Goal: Task Accomplishment & Management: Manage account settings

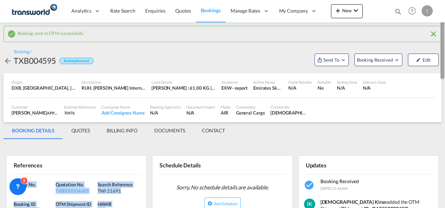
drag, startPoint x: 442, startPoint y: 112, endPoint x: 439, endPoint y: 56, distance: 55.7
click at [439, 56] on md-content "Analytics Reports Dashboard Rate Search Enquiries Quotes Bookings" at bounding box center [222, 104] width 445 height 208
click at [185, 13] on span "Quotes" at bounding box center [182, 11] width 15 height 6
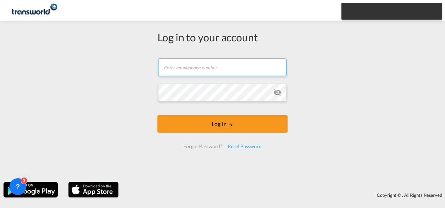
type input "[EMAIL_ADDRESS][DOMAIN_NAME]"
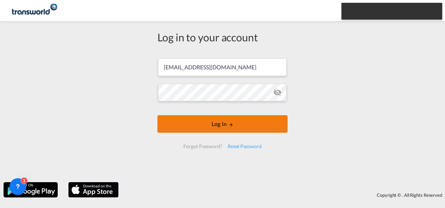
click at [209, 127] on button "Log In" at bounding box center [222, 123] width 130 height 17
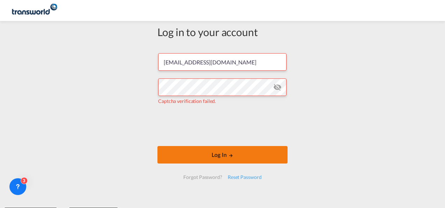
click at [200, 154] on button "Log In" at bounding box center [222, 154] width 130 height 17
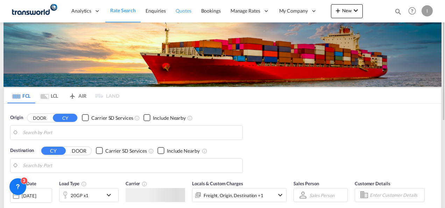
click at [179, 13] on span "Quotes" at bounding box center [183, 11] width 15 height 6
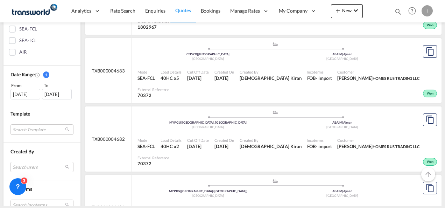
scroll to position [175, 0]
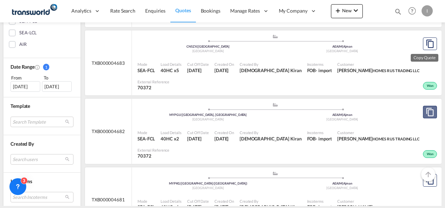
click at [426, 108] on md-icon "assets/icons/custom/copyQuote.svg" at bounding box center [430, 112] width 8 height 8
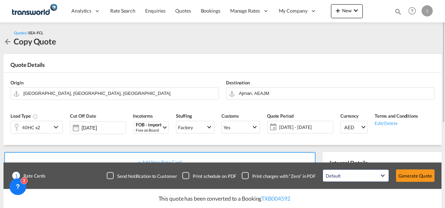
click at [56, 127] on md-icon "icon-chevron-down" at bounding box center [57, 127] width 10 height 8
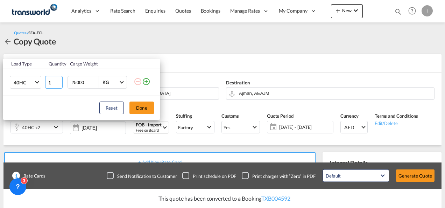
type input "1"
click at [57, 83] on input "1" at bounding box center [53, 82] width 17 height 13
click at [142, 114] on button "Done" at bounding box center [141, 107] width 24 height 13
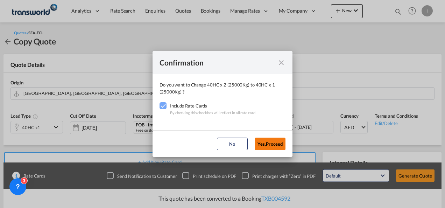
click at [266, 146] on button "Yes,Proceed" at bounding box center [270, 144] width 31 height 13
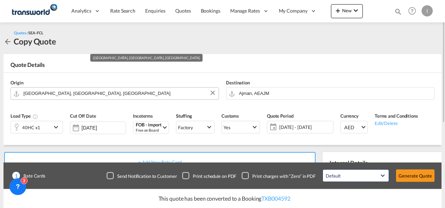
click at [156, 92] on input "[GEOGRAPHIC_DATA], [GEOGRAPHIC_DATA], [GEOGRAPHIC_DATA]" at bounding box center [119, 93] width 192 height 12
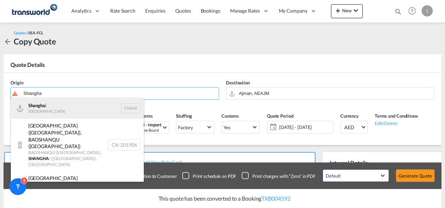
click at [64, 109] on div "Shangha i [GEOGRAPHIC_DATA] CNSHA" at bounding box center [77, 108] width 133 height 21
type input "[GEOGRAPHIC_DATA], [GEOGRAPHIC_DATA]"
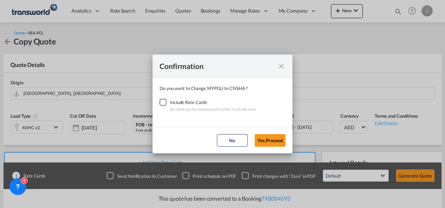
click at [162, 102] on div "Checkbox No Ink" at bounding box center [163, 102] width 7 height 7
click at [274, 141] on button "Yes,Proceed" at bounding box center [270, 140] width 31 height 13
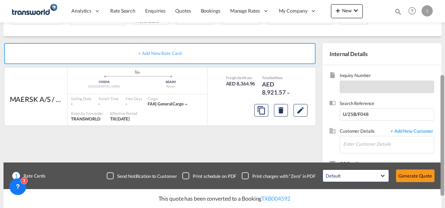
scroll to position [115, 0]
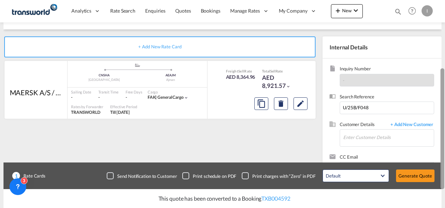
drag, startPoint x: 443, startPoint y: 75, endPoint x: 445, endPoint y: 142, distance: 67.6
click at [445, 142] on html "Analytics Reports Dashboard Rate Search Enquiries Quotes" at bounding box center [222, 104] width 445 height 208
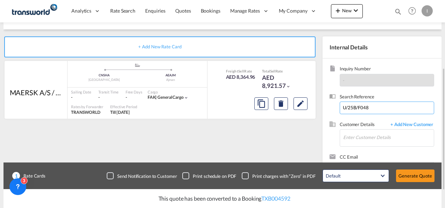
click at [362, 106] on input "U/25B/F048" at bounding box center [387, 107] width 94 height 13
paste input "From Subject Received Size Categories [DEMOGRAPHIC_DATA] Kiran RE: FORWARDER DE…"
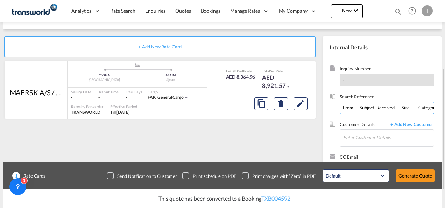
click at [353, 107] on input "From Subject Received Size Categories [DEMOGRAPHIC_DATA] Kiran RE: FORWARDER DE…" at bounding box center [387, 107] width 94 height 13
paste input "U/25B/F224"
type input "U/25B/F224"
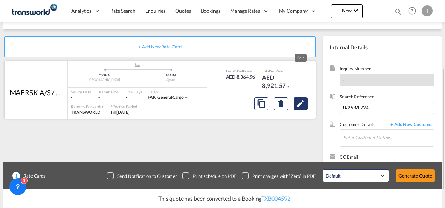
click at [298, 108] on button "Edit" at bounding box center [301, 103] width 14 height 13
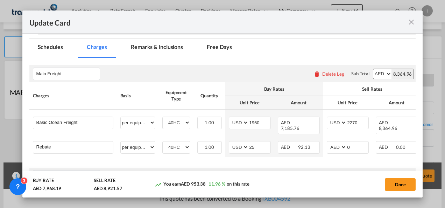
scroll to position [166, 0]
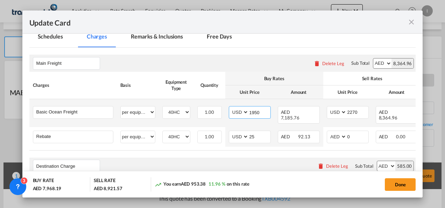
click at [255, 110] on input "1950" at bounding box center [260, 111] width 22 height 10
type input "1600"
click at [355, 109] on input "2270" at bounding box center [358, 111] width 22 height 10
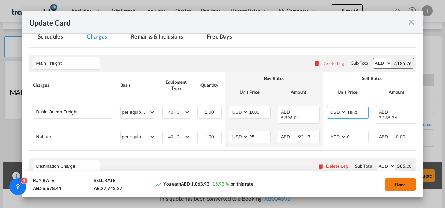
type input "1950"
click at [404, 188] on button "Done" at bounding box center [400, 184] width 31 height 13
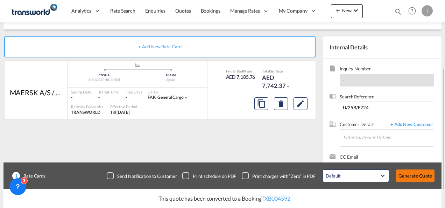
click at [414, 176] on button "Generate Quote" at bounding box center [415, 175] width 38 height 13
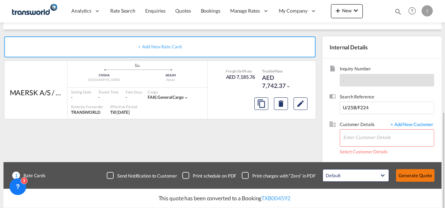
scroll to position [144, 0]
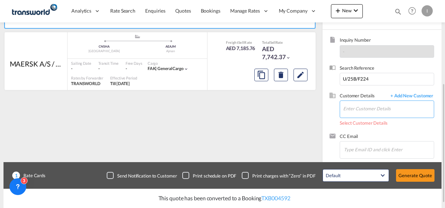
click at [358, 106] on input "Enter Customer Details" at bounding box center [388, 109] width 91 height 16
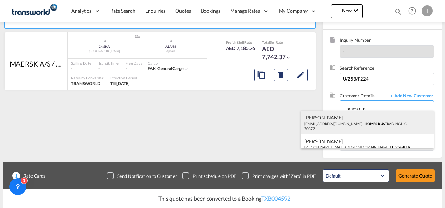
click at [357, 126] on div "Abhay S [EMAIL_ADDRESS][DOMAIN_NAME] | HOMES R US TRADING LLC | 70372" at bounding box center [367, 123] width 133 height 24
type input "HOMES R US TRADING LLC, Abhay S, [EMAIL_ADDRESS][DOMAIN_NAME]"
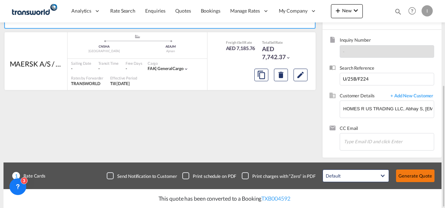
click at [413, 174] on button "Generate Quote" at bounding box center [415, 175] width 38 height 13
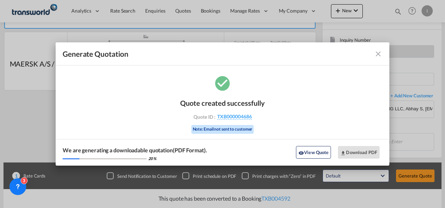
click at [245, 120] on div "Quote created successfully Quote ID : TXB000004686 Note: Email not sent to cust…" at bounding box center [222, 115] width 85 height 47
click at [243, 117] on span "TXB000004686" at bounding box center [234, 116] width 35 height 6
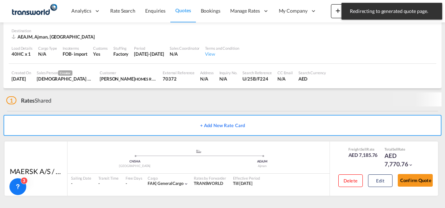
scroll to position [47, 0]
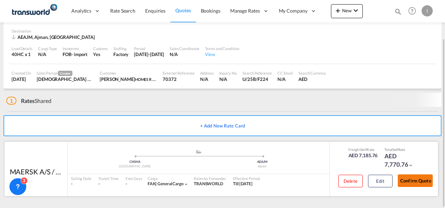
click at [408, 180] on button "Confirm Quote" at bounding box center [415, 180] width 35 height 13
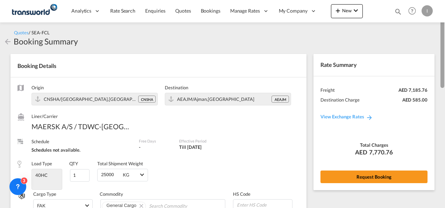
drag, startPoint x: 442, startPoint y: 152, endPoint x: 433, endPoint y: 16, distance: 136.5
click at [433, 16] on md-content "Analytics Reports Dashboard Rate Search Enquiries Quotes Bookings" at bounding box center [222, 104] width 445 height 208
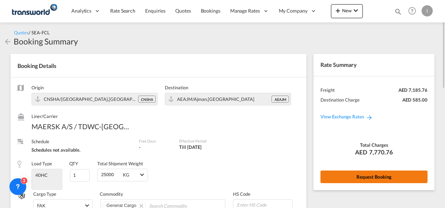
click at [359, 179] on button "Request Booking" at bounding box center [374, 176] width 107 height 13
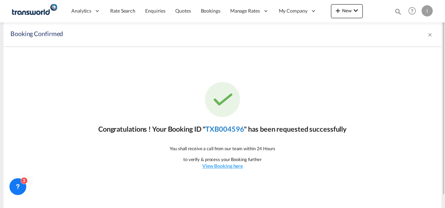
click at [222, 131] on link "TXB004596" at bounding box center [224, 129] width 38 height 8
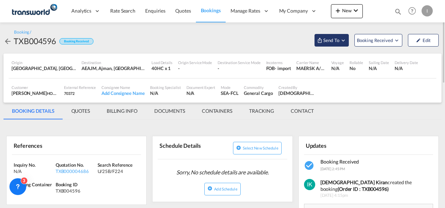
click at [330, 41] on span "Send To" at bounding box center [331, 40] width 17 height 7
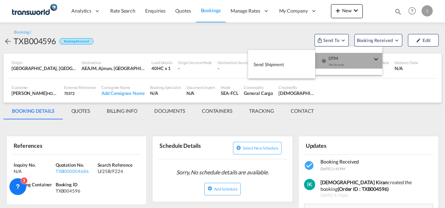
click at [335, 62] on div "Yet to sync" at bounding box center [350, 66] width 43 height 15
click at [302, 66] on button "Send Shipment" at bounding box center [281, 64] width 67 height 16
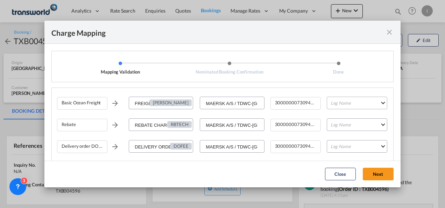
click at [342, 102] on md-select "Leg Name HANDLING ORIGIN VESSEL HANDLING DESTINATION OTHERS TL PICK UP CUSTOMS …" at bounding box center [357, 103] width 61 height 13
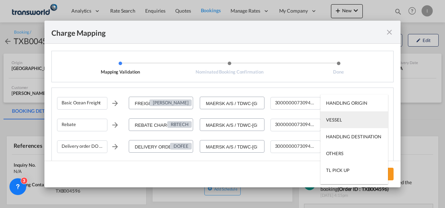
click at [347, 124] on md-option "VESSEL" at bounding box center [355, 119] width 68 height 17
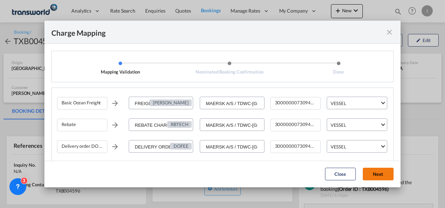
click at [377, 174] on button "Next" at bounding box center [378, 174] width 31 height 13
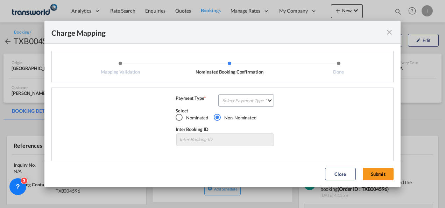
click at [229, 93] on div "Basic Ocean Freight FREIGHT CHARGES [PERSON_NAME] MAERSK A/S / TDWC-DUBAI 30000…" at bounding box center [222, 124] width 342 height 75
click at [236, 97] on md-select "Select Payment Type COLLECT PREPAID" at bounding box center [246, 100] width 56 height 13
click at [0, 0] on div "COLLECT" at bounding box center [0, 0] width 0 height 0
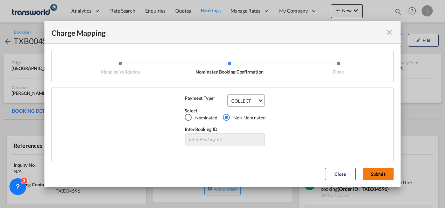
click at [377, 174] on button "Submit" at bounding box center [378, 174] width 31 height 13
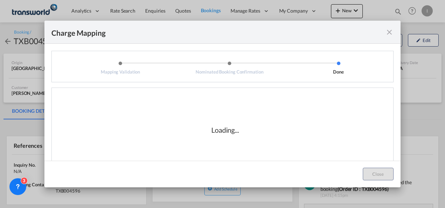
click at [250, 208] on html "Analytics Reports Dashboard Rate Search Enquiries Quotes" at bounding box center [222, 104] width 445 height 208
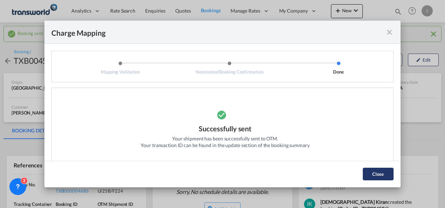
click at [384, 175] on button "Close" at bounding box center [378, 174] width 31 height 13
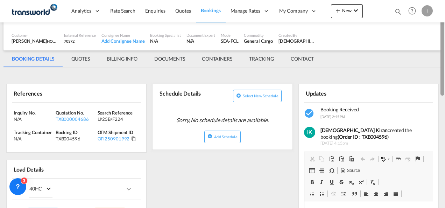
drag, startPoint x: 443, startPoint y: 62, endPoint x: 444, endPoint y: 89, distance: 27.3
click at [444, 89] on div at bounding box center [444, 95] width 1 height 205
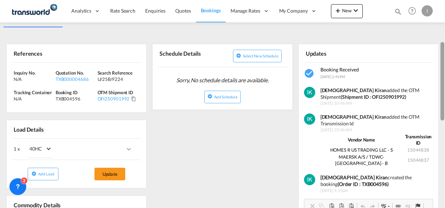
scroll to position [111, 0]
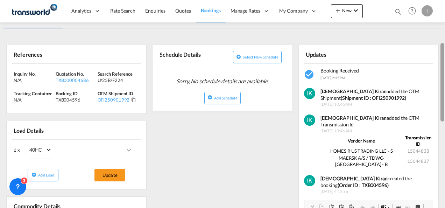
drag, startPoint x: 444, startPoint y: 136, endPoint x: 441, endPoint y: 72, distance: 63.8
click at [441, 72] on div at bounding box center [443, 82] width 4 height 78
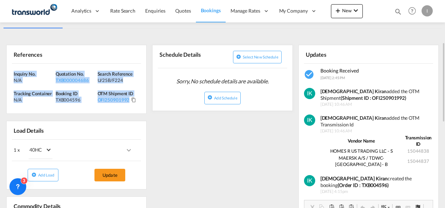
drag, startPoint x: 141, startPoint y: 103, endPoint x: 11, endPoint y: 74, distance: 133.6
click at [11, 74] on div "Inquiry No. N/A Quotation No. TXB000004686 Search Reference U/25B/F224 Tracking…" at bounding box center [77, 89] width 140 height 50
copy div "Inquiry No. N/A Quotation No. TXB000004686 Search Reference U/25B/F224 Tracking…"
click at [181, 6] on link "Quotes" at bounding box center [182, 11] width 25 height 23
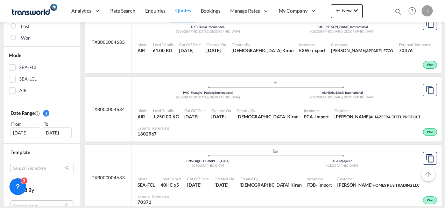
scroll to position [170, 0]
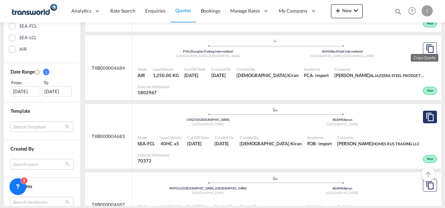
click at [426, 113] on md-icon "assets/icons/custom/copyQuote.svg" at bounding box center [430, 117] width 8 height 8
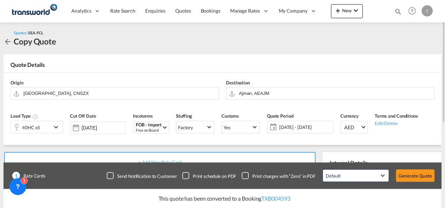
click at [55, 129] on md-icon "icon-chevron-down" at bounding box center [57, 127] width 10 height 8
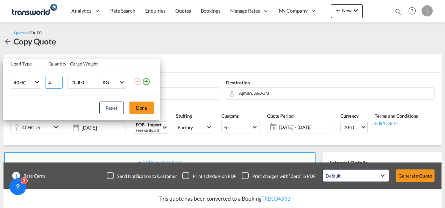
click at [59, 85] on input "4" at bounding box center [53, 82] width 17 height 13
type input "3"
click at [59, 85] on input "3" at bounding box center [53, 82] width 17 height 13
click at [143, 107] on button "Done" at bounding box center [141, 107] width 24 height 13
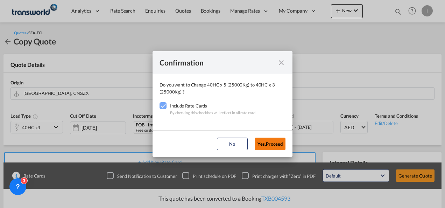
click at [261, 141] on button "Yes,Proceed" at bounding box center [270, 144] width 31 height 13
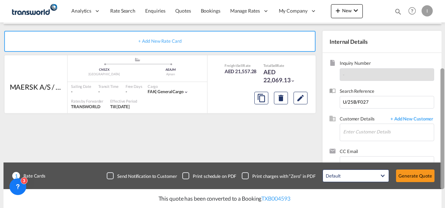
drag, startPoint x: 444, startPoint y: 66, endPoint x: 445, endPoint y: 139, distance: 72.1
click at [445, 139] on html "Analytics Reports Dashboard Rate Search Enquiries Quotes" at bounding box center [222, 104] width 445 height 208
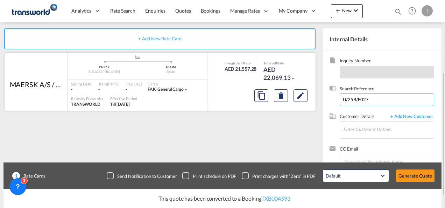
drag, startPoint x: 366, startPoint y: 99, endPoint x: 294, endPoint y: 105, distance: 72.0
click at [294, 105] on div "+ Add New Rate Card MAERSK A/S / TDWC-[GEOGRAPHIC_DATA] added by you .a{fill:#a…" at bounding box center [222, 99] width 438 height 157
type input "7"
paste input "From Subject Received Size Categories [DEMOGRAPHIC_DATA] Kiran RE: FORWARDER DE…"
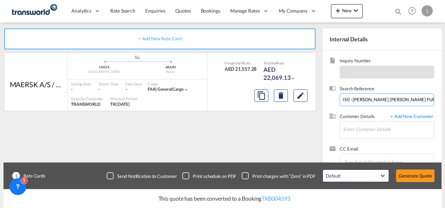
drag, startPoint x: 345, startPoint y: 99, endPoint x: 446, endPoint y: 99, distance: 101.1
click at [445, 99] on html "Analytics Reports Dashboard Rate Search Enquiries Quotes" at bounding box center [222, 104] width 445 height 208
drag, startPoint x: 408, startPoint y: 99, endPoint x: 158, endPoint y: 130, distance: 252.0
click at [158, 130] on div "+ Add New Rate Card MAERSK A/S / TDWC-[GEOGRAPHIC_DATA] added by you .a{fill:#a…" at bounding box center [222, 99] width 438 height 157
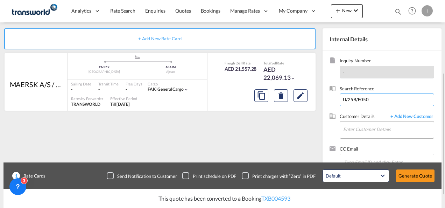
type input "U/25B/F050"
click at [346, 131] on input "Enter Customer Details" at bounding box center [388, 129] width 91 height 16
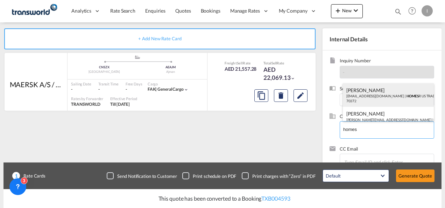
click at [349, 91] on div "Abhay S [EMAIL_ADDRESS][DOMAIN_NAME] | HOMES R US TRADING LLC | 70372" at bounding box center [388, 95] width 91 height 24
type input "HOMES R US TRADING LLC, Abhay S, [EMAIL_ADDRESS][DOMAIN_NAME]"
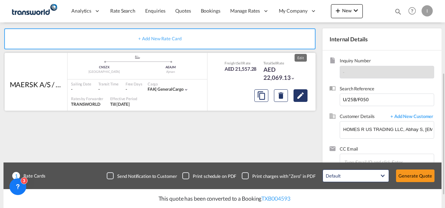
click at [302, 97] on md-icon "Edit" at bounding box center [300, 95] width 8 height 8
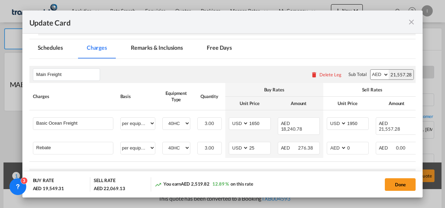
scroll to position [160, 0]
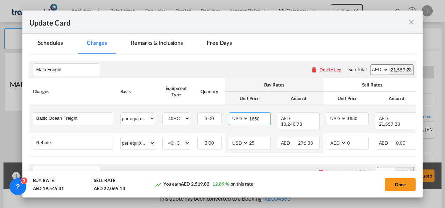
click at [255, 115] on input "1650" at bounding box center [260, 118] width 22 height 10
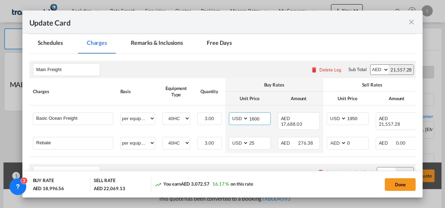
type input "1600"
click at [253, 165] on div "Destination Charge Please enter leg name Leg Name Already Exists Delete Leg Sub…" at bounding box center [222, 172] width 387 height 17
click at [403, 191] on div "Done" at bounding box center [342, 184] width 146 height 14
click at [401, 185] on button "Done" at bounding box center [400, 184] width 31 height 13
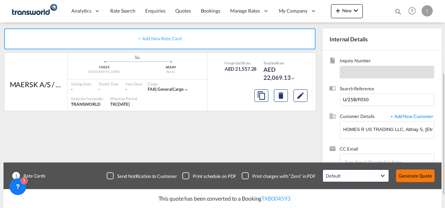
click at [403, 179] on button "Generate Quote" at bounding box center [415, 175] width 38 height 13
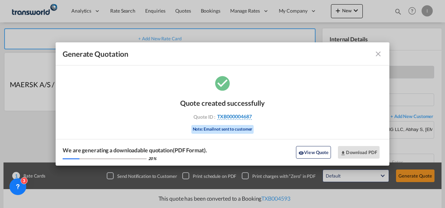
click at [244, 117] on span "TXB000004687" at bounding box center [234, 116] width 35 height 6
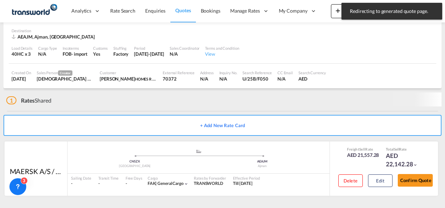
scroll to position [47, 0]
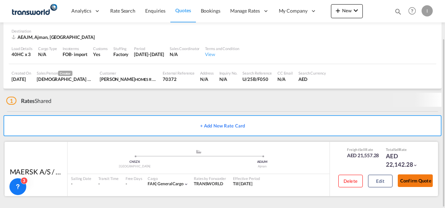
click at [408, 185] on button "Confirm Quote" at bounding box center [415, 180] width 35 height 13
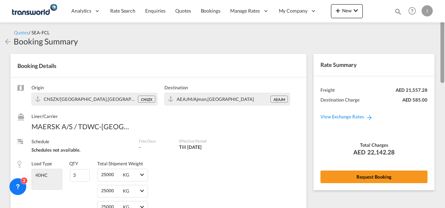
drag, startPoint x: 442, startPoint y: 150, endPoint x: 445, endPoint y: 25, distance: 124.6
click at [445, 25] on html "Analytics Reports Dashboard Rate Search Enquiries Quotes" at bounding box center [222, 104] width 445 height 208
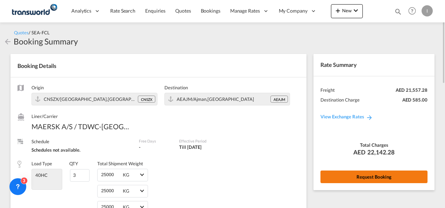
click at [383, 178] on button "Request Booking" at bounding box center [374, 176] width 107 height 13
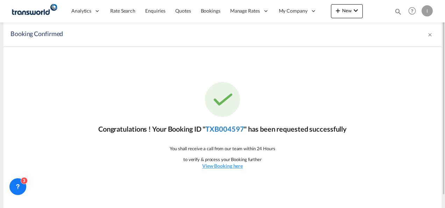
click at [233, 129] on link "TXB004597" at bounding box center [224, 129] width 38 height 8
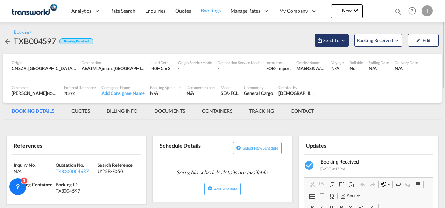
click at [337, 38] on span "Send To" at bounding box center [331, 40] width 17 height 7
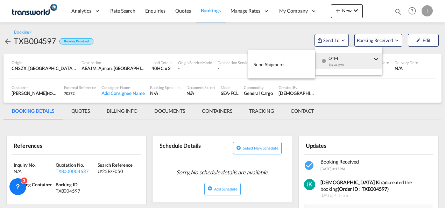
click at [332, 59] on div "Yet to sync" at bounding box center [350, 66] width 43 height 15
click at [298, 62] on button "Send Shipment" at bounding box center [281, 64] width 67 height 16
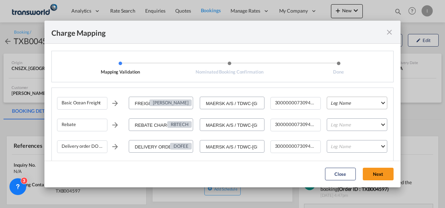
click at [331, 101] on md-select "Leg Name HANDLING ORIGIN VESSEL HANDLING DESTINATION OTHERS TL PICK UP CUSTOMS …" at bounding box center [357, 103] width 61 height 13
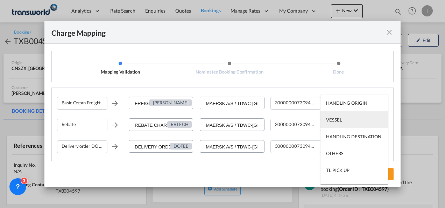
click at [337, 120] on div "VESSEL" at bounding box center [334, 120] width 16 height 6
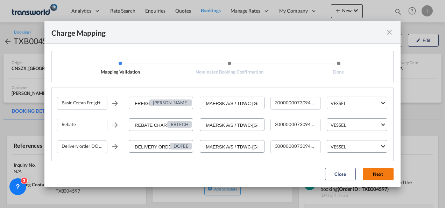
click at [384, 174] on button "Next" at bounding box center [378, 174] width 31 height 13
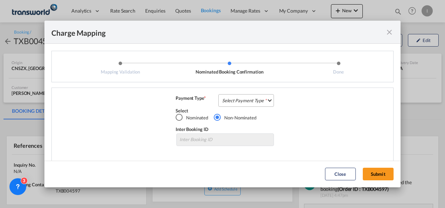
click at [247, 104] on md-select "Select Payment Type COLLECT PREPAID" at bounding box center [246, 100] width 56 height 13
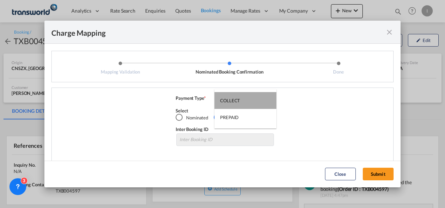
click at [240, 100] on md-option "COLLECT" at bounding box center [246, 100] width 62 height 17
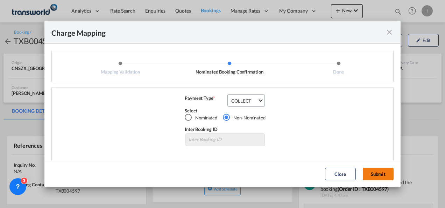
click at [378, 174] on button "Submit" at bounding box center [378, 174] width 31 height 13
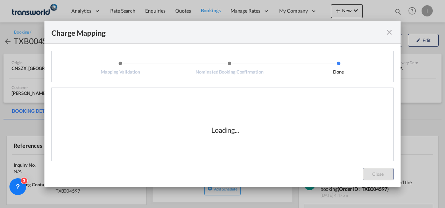
click at [249, 126] on div "Loading..." at bounding box center [225, 130] width 70 height 10
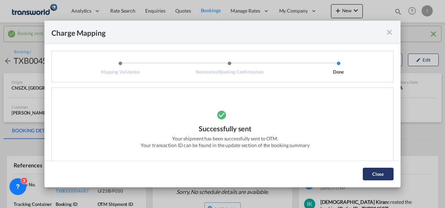
click at [378, 171] on button "Close" at bounding box center [378, 174] width 31 height 13
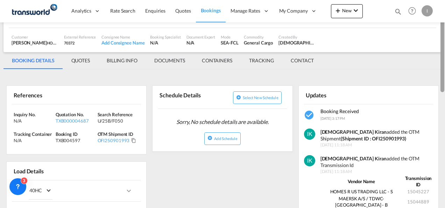
drag, startPoint x: 442, startPoint y: 65, endPoint x: 440, endPoint y: 92, distance: 27.0
click at [441, 92] on div at bounding box center [443, 53] width 4 height 78
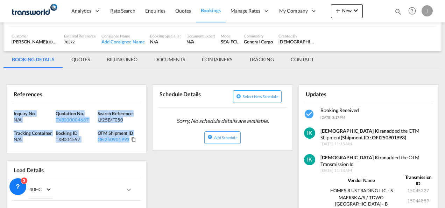
drag, startPoint x: 137, startPoint y: 146, endPoint x: -1, endPoint y: 111, distance: 142.8
click at [0, 111] on html "Analytics Reports Dashboard Rate Search Enquiries Quotes" at bounding box center [222, 104] width 445 height 208
copy div "Inquiry No. N/A Quotation No. TXB000004687 Search Reference U/25B/F050 Tracking…"
